Goal: Browse casually

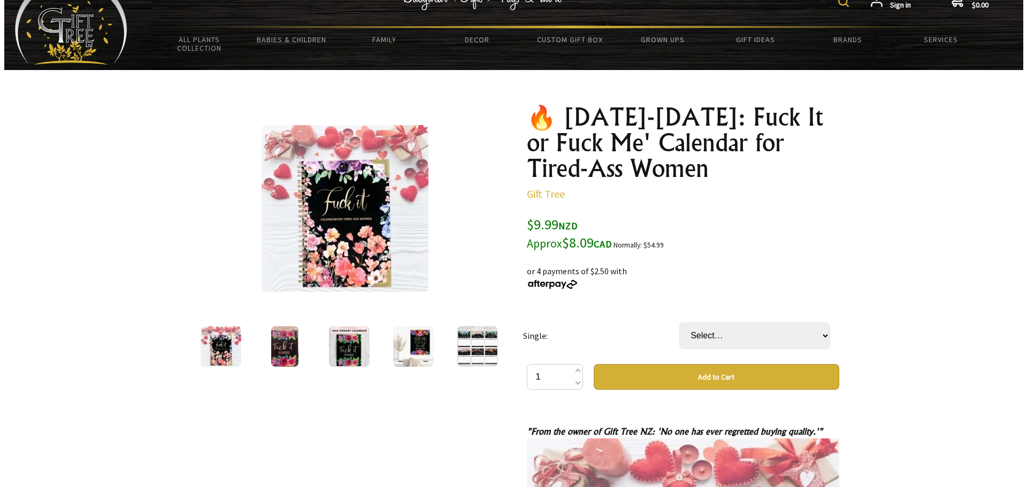
scroll to position [53, 0]
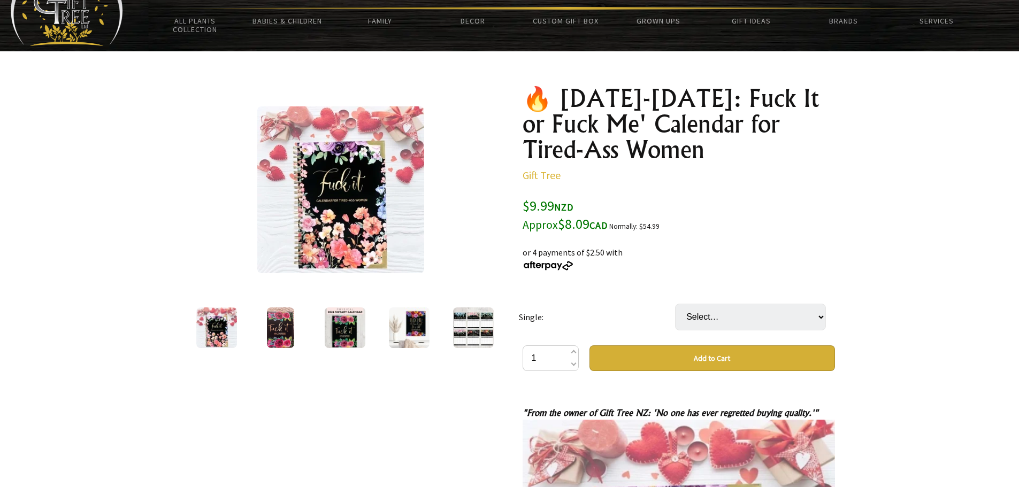
click at [329, 206] on img at bounding box center [340, 189] width 167 height 167
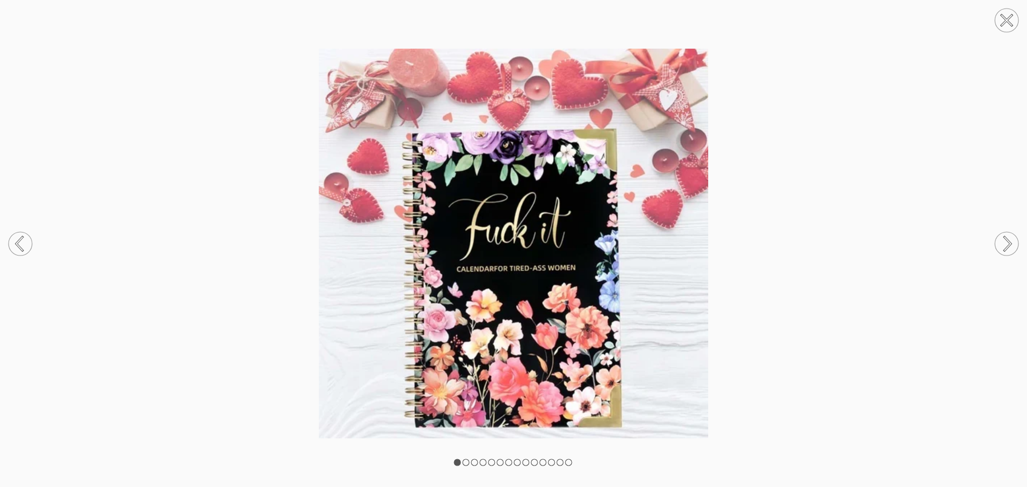
click at [1005, 243] on circle at bounding box center [1007, 244] width 24 height 24
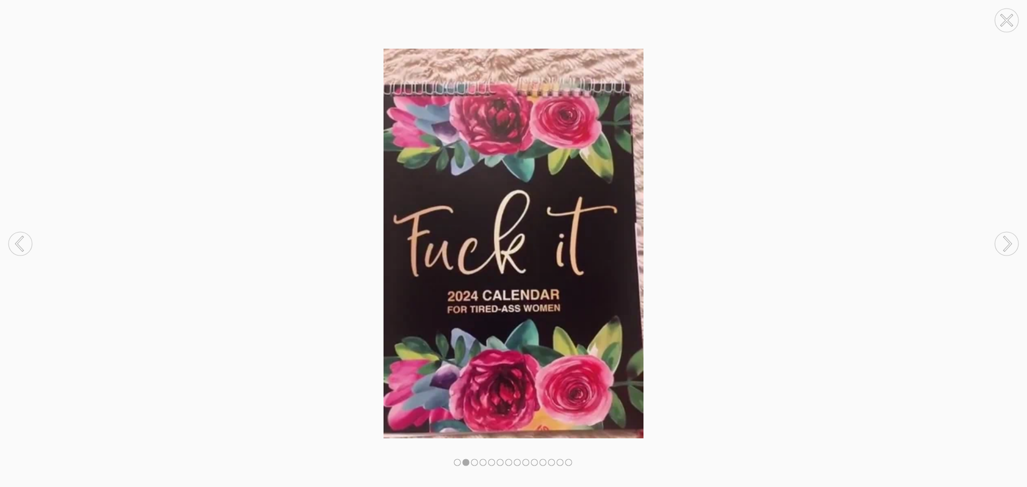
click at [1005, 243] on circle at bounding box center [1007, 244] width 24 height 24
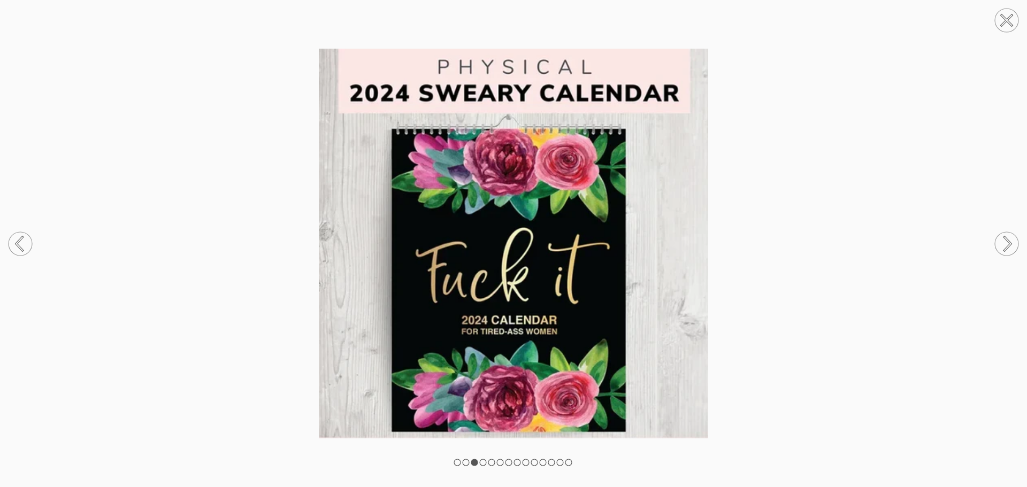
click at [1005, 243] on circle at bounding box center [1007, 244] width 24 height 24
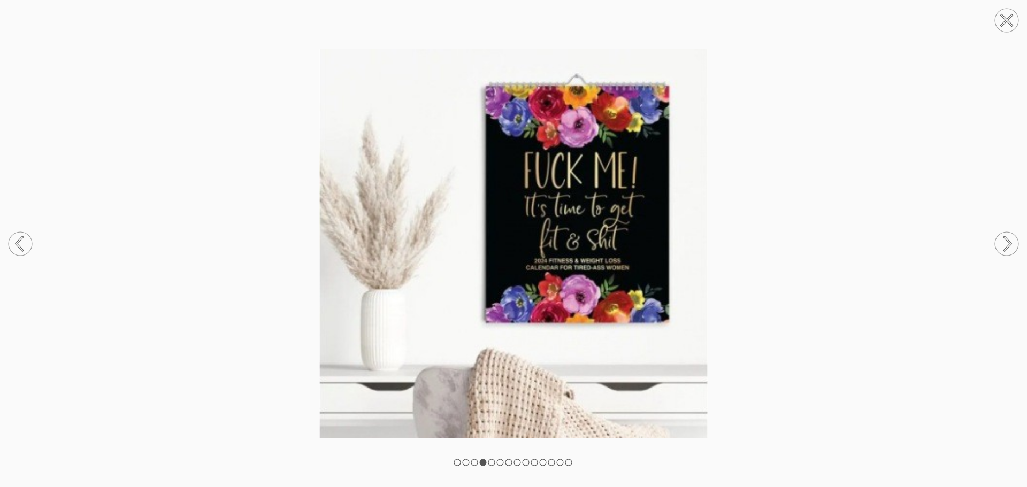
click at [1004, 243] on circle at bounding box center [1007, 244] width 24 height 24
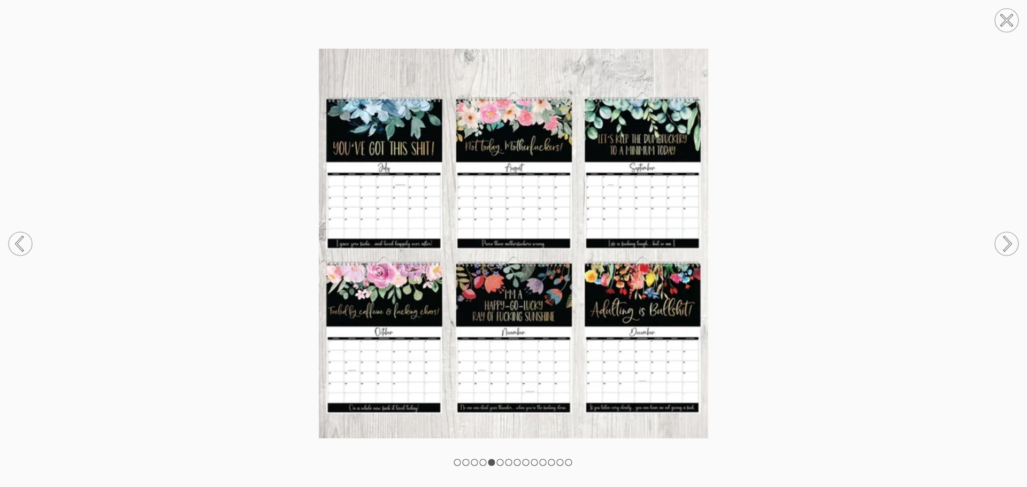
click at [9, 243] on circle at bounding box center [21, 244] width 24 height 24
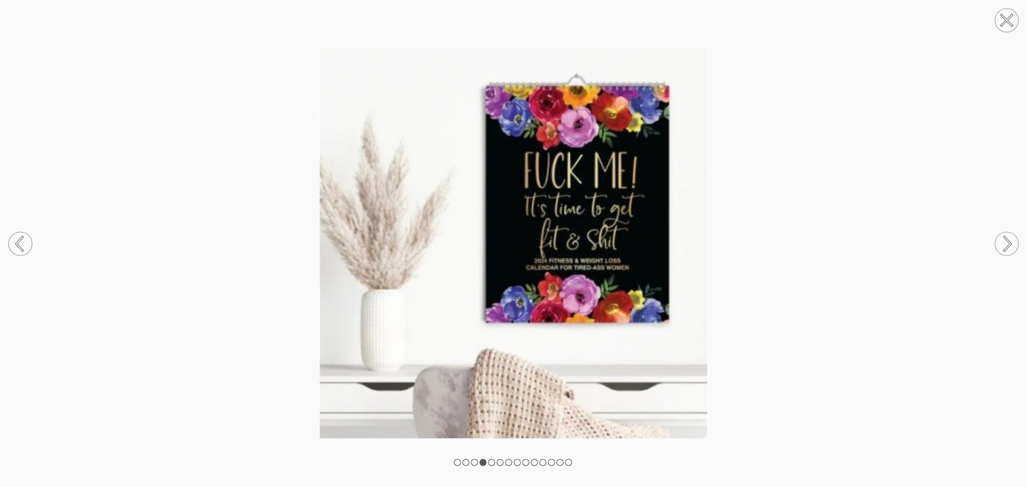
click at [1009, 243] on circle at bounding box center [1007, 244] width 24 height 24
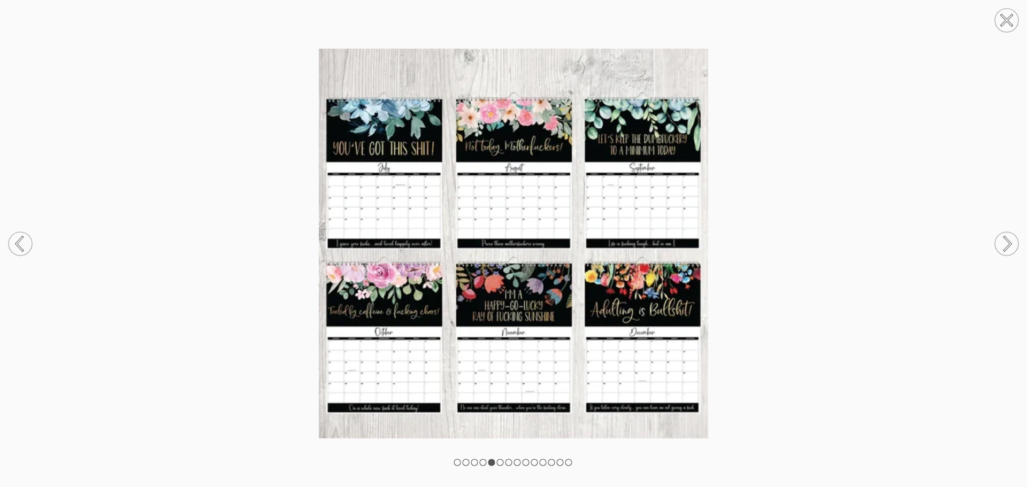
click at [1004, 245] on circle at bounding box center [1007, 244] width 24 height 24
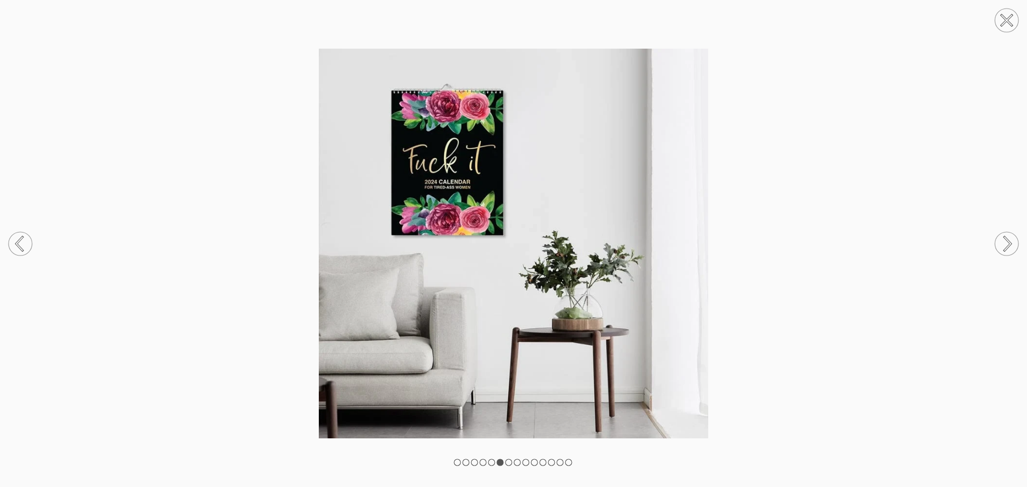
click at [1004, 245] on circle at bounding box center [1007, 244] width 24 height 24
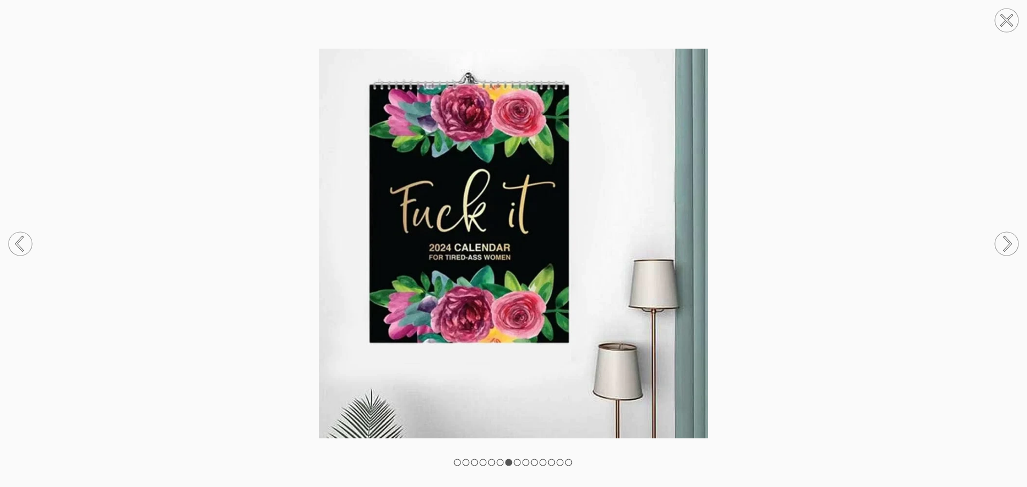
click at [1004, 245] on circle at bounding box center [1007, 244] width 24 height 24
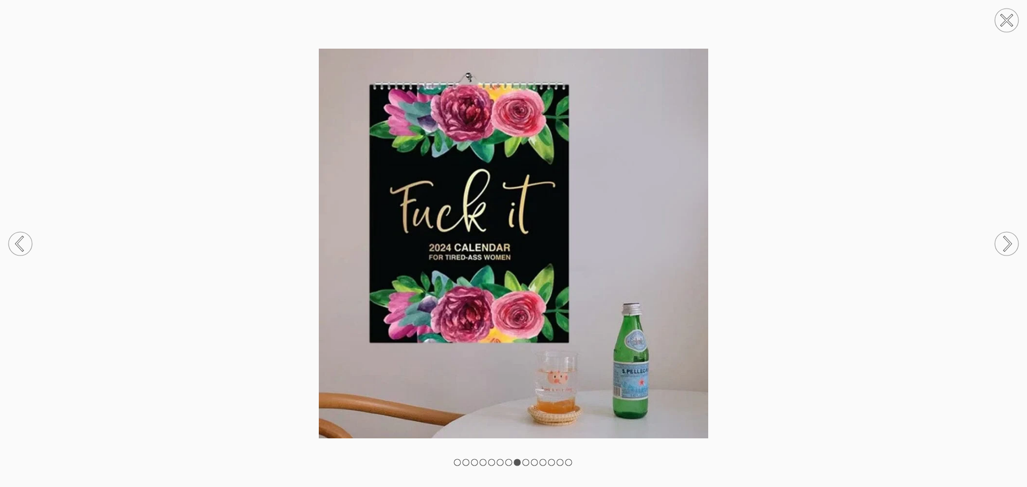
click at [1004, 245] on circle at bounding box center [1007, 244] width 24 height 24
